Goal: Use online tool/utility: Use online tool/utility

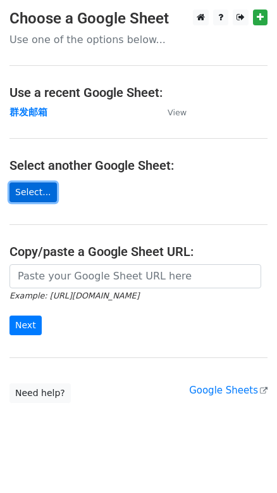
click at [39, 189] on link "Select..." at bounding box center [32, 192] width 47 height 20
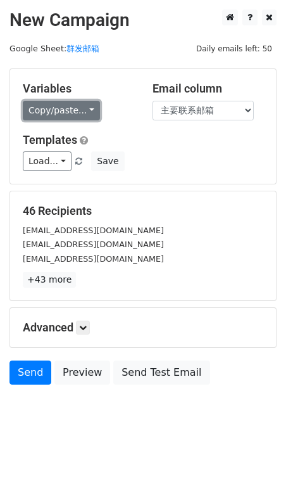
click at [66, 112] on link "Copy/paste..." at bounding box center [61, 111] width 77 height 20
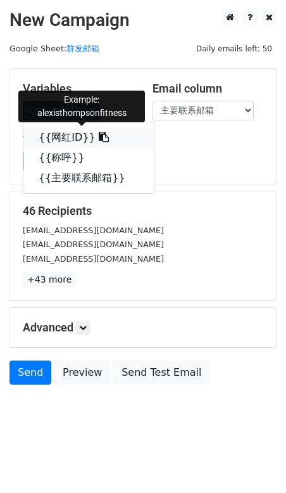
click at [58, 129] on link "{{网红ID}}" at bounding box center [88, 137] width 130 height 20
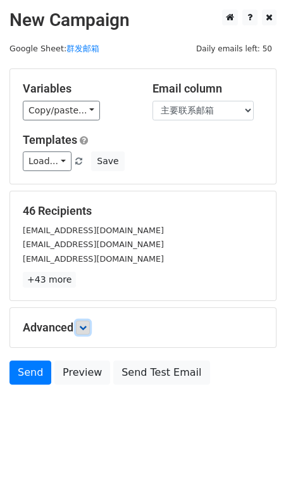
click at [86, 325] on icon at bounding box center [83, 328] width 8 height 8
